Goal: Find specific page/section: Find specific page/section

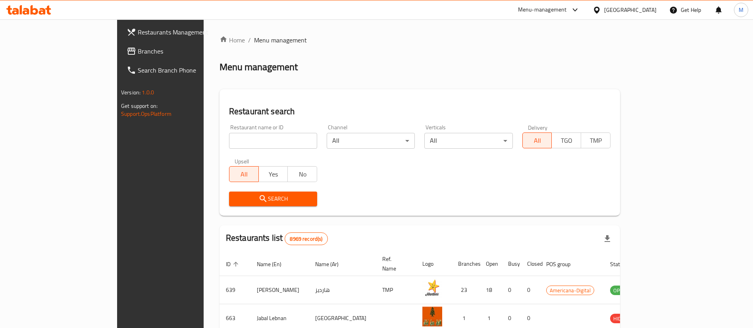
click at [586, 16] on div "Menu-management" at bounding box center [549, 9] width 75 height 19
click at [580, 12] on div at bounding box center [573, 10] width 13 height 10
click at [644, 10] on div "[GEOGRAPHIC_DATA]" at bounding box center [630, 10] width 52 height 9
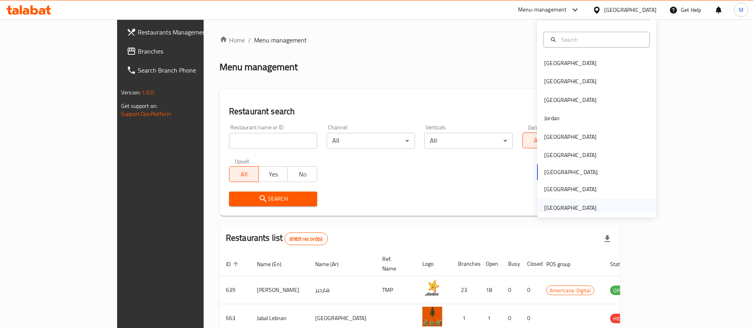
click at [594, 207] on div "[GEOGRAPHIC_DATA]" at bounding box center [596, 208] width 119 height 18
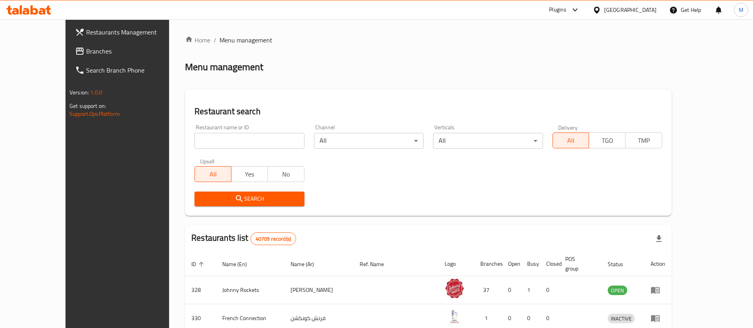
click at [578, 19] on div "​ Plugins [GEOGRAPHIC_DATA] Get Help M Restaurants Management Branches Search B…" at bounding box center [376, 173] width 753 height 309
click at [571, 8] on div at bounding box center [575, 9] width 10 height 3
click at [543, 56] on div "Delivery Hero Images Backoffice" at bounding box center [508, 53] width 78 height 9
